Goal: Information Seeking & Learning: Understand process/instructions

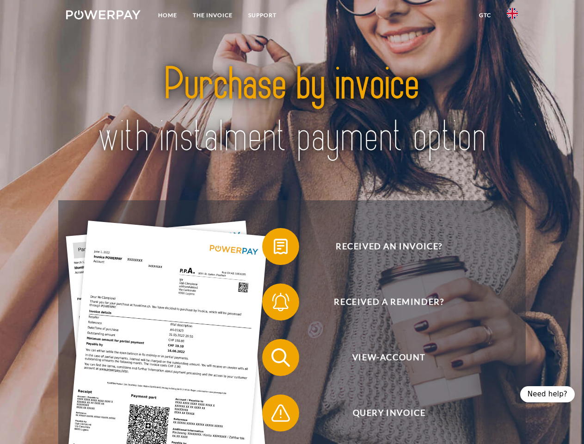
click at [103, 16] on img at bounding box center [103, 14] width 74 height 9
click at [513, 16] on img at bounding box center [512, 13] width 11 height 11
click at [485, 15] on link "GTC" at bounding box center [485, 15] width 28 height 17
click at [274, 248] on span at bounding box center [267, 246] width 46 height 46
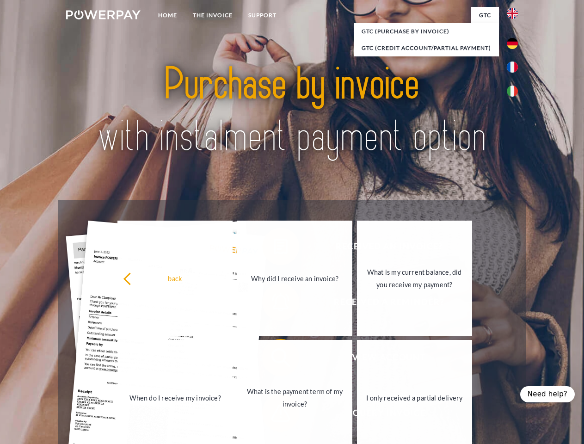
click at [274, 304] on div "back Why did I receive an invoice? What is my current balance, did you receive …" at bounding box center [295, 338] width 374 height 239
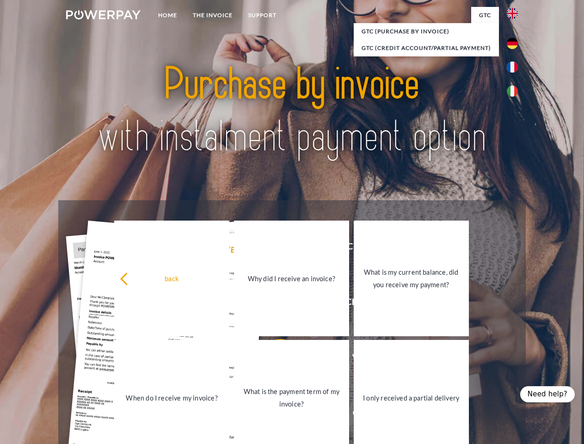
click at [274, 359] on link "What is the payment term of my invoice?" at bounding box center [291, 398] width 115 height 116
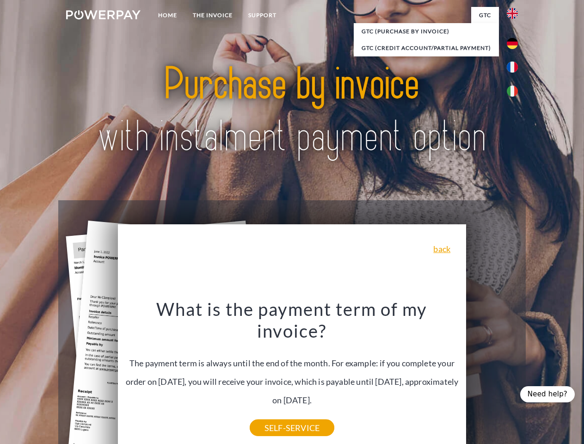
click at [274, 415] on div "What is the payment term of my invoice? The payment term is always until the en…" at bounding box center [293, 363] width 338 height 130
click at [550, 394] on div "Need help?" at bounding box center [547, 394] width 55 height 16
